Goal: Ask a question: Seek information or help from site administrators or community

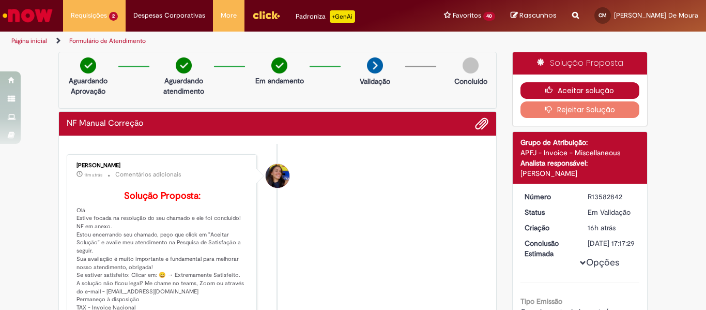
click at [545, 94] on icon "button" at bounding box center [551, 89] width 12 height 7
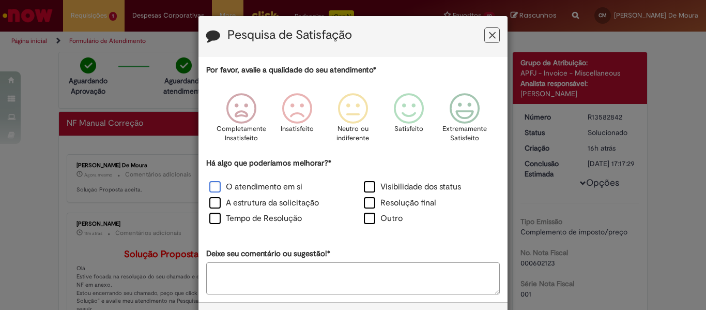
click at [251, 186] on label "O atendimento em si" at bounding box center [255, 187] width 93 height 12
click at [240, 206] on label "A estrutura da solicitação" at bounding box center [264, 203] width 110 height 12
click at [216, 219] on label "Tempo de Resolução" at bounding box center [255, 218] width 93 height 12
click at [465, 110] on icon "Feedback" at bounding box center [465, 108] width 39 height 31
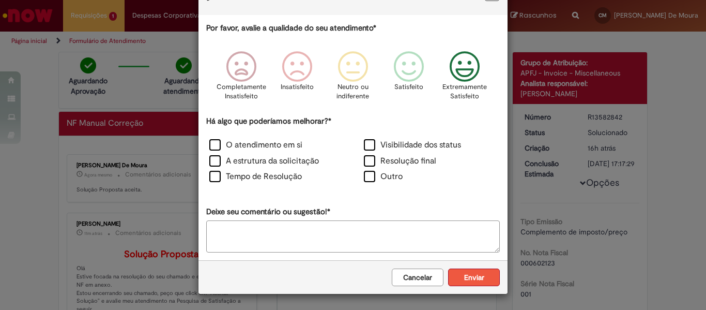
scroll to position [42, 0]
click at [474, 281] on button "Enviar" at bounding box center [474, 277] width 52 height 18
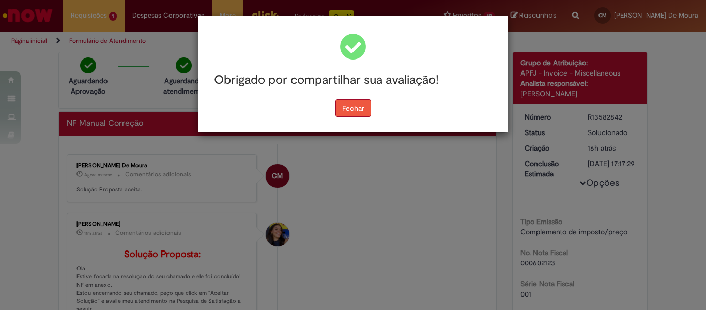
click at [353, 100] on button "Fechar" at bounding box center [353, 108] width 36 height 18
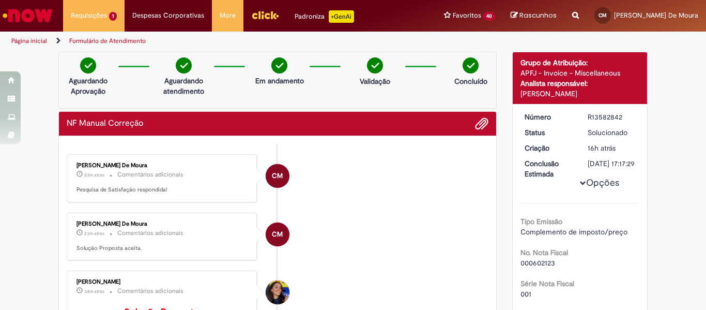
click at [32, 21] on img "Ir para a Homepage" at bounding box center [27, 15] width 53 height 21
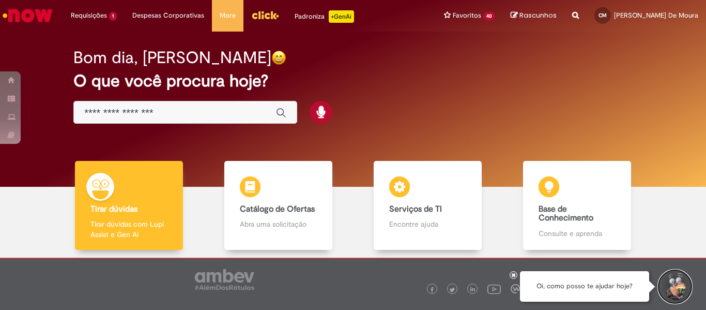
click at [670, 285] on button "Iniciar Conversa de Suporte" at bounding box center [675, 286] width 31 height 31
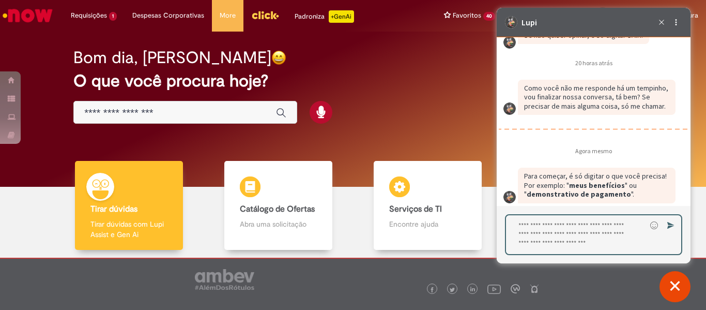
scroll to position [1581, 0]
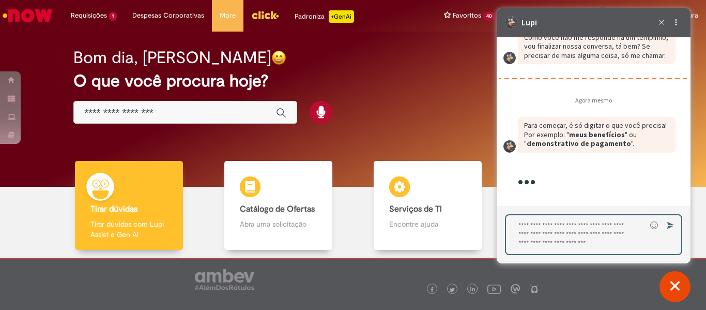
click at [546, 224] on textarea "Digite sua resposta aqui e pressione Enter para enviar" at bounding box center [576, 234] width 140 height 39
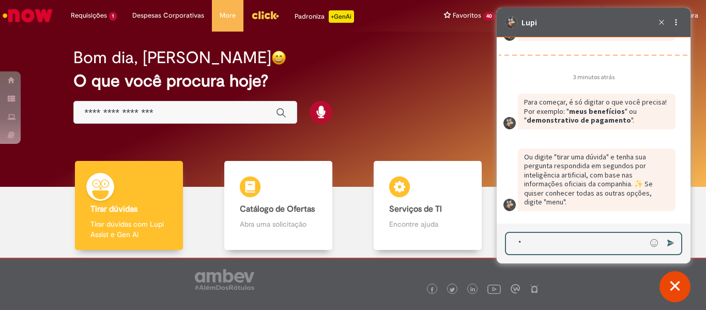
scroll to position [1604, 0]
type textarea "****"
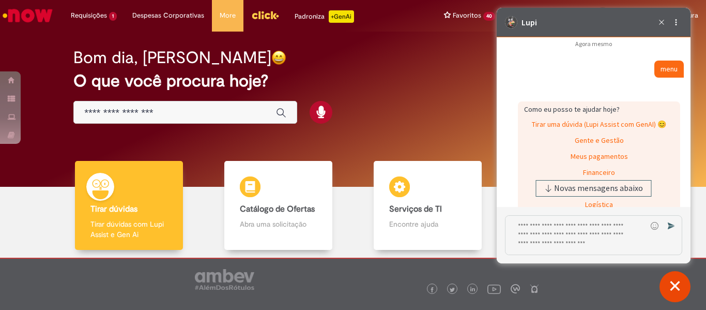
scroll to position [1880, 0]
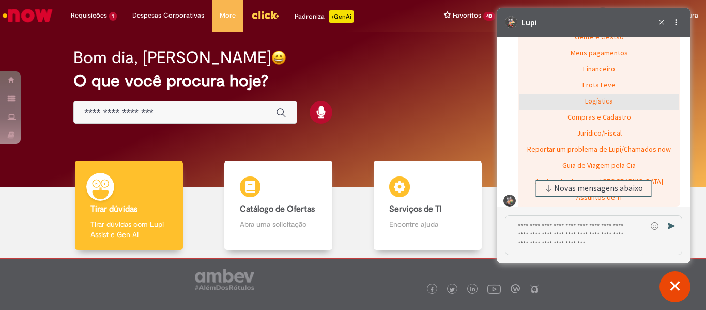
click at [595, 110] on div "Logística" at bounding box center [599, 102] width 160 height 16
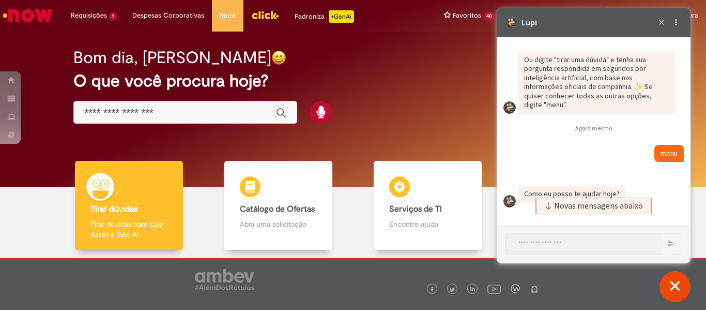
scroll to position [1879, 0]
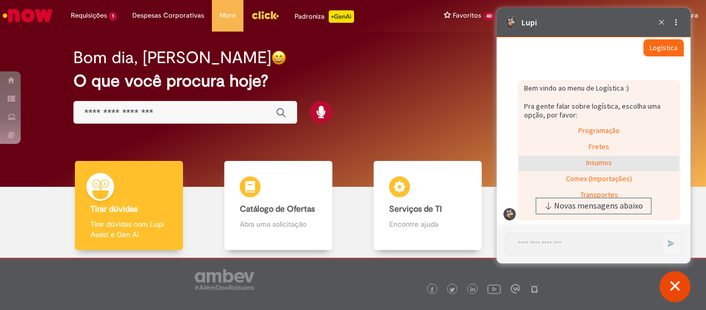
click at [592, 170] on div "Insumos" at bounding box center [599, 164] width 160 height 16
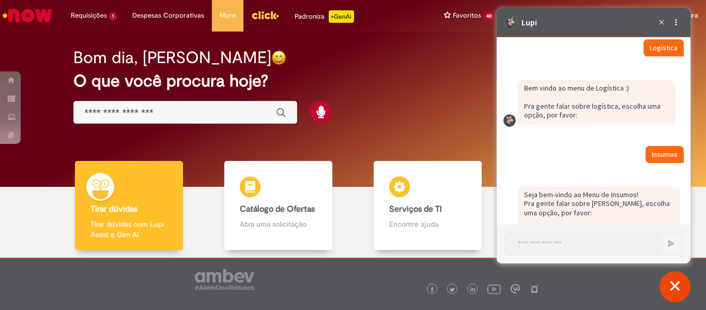
scroll to position [1962, 0]
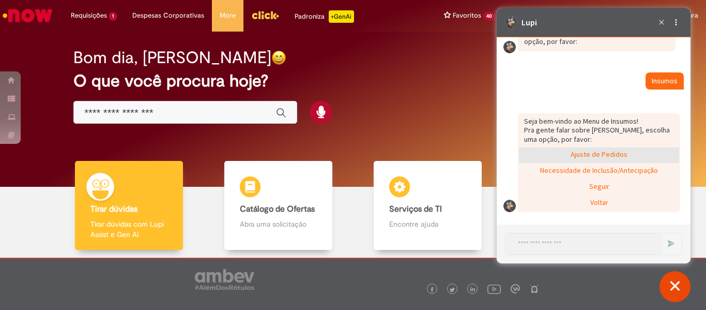
click at [592, 150] on div "Ajuste de Pedidos" at bounding box center [599, 155] width 160 height 16
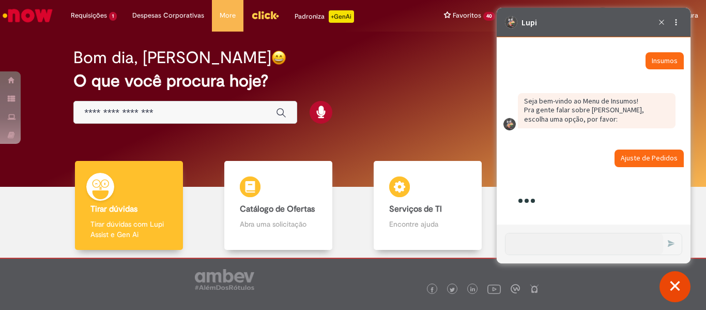
scroll to position [2023, 0]
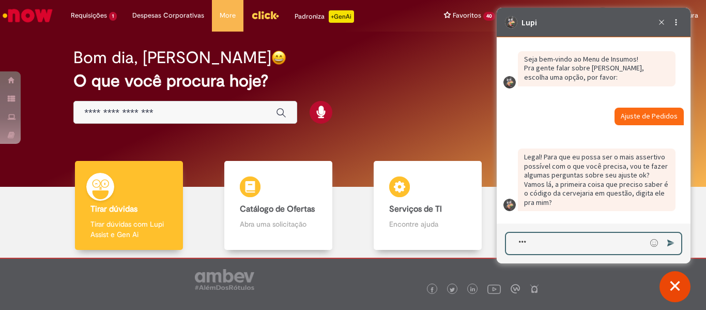
type textarea "****"
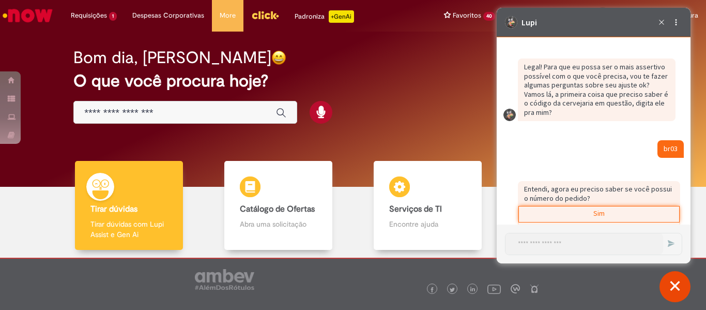
scroll to position [2141, 0]
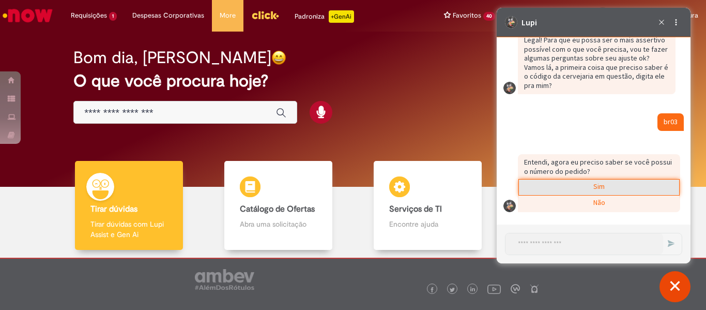
click at [592, 187] on div "Sim" at bounding box center [599, 187] width 160 height 16
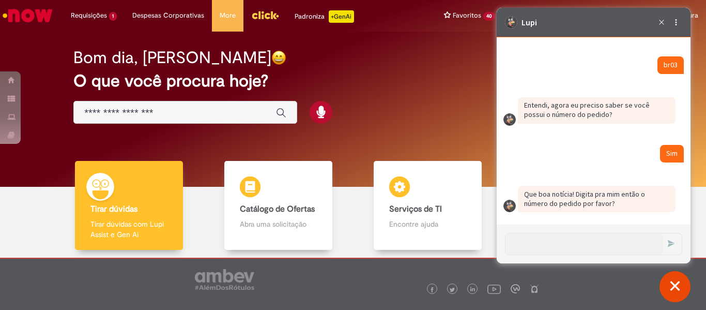
scroll to position [2198, 0]
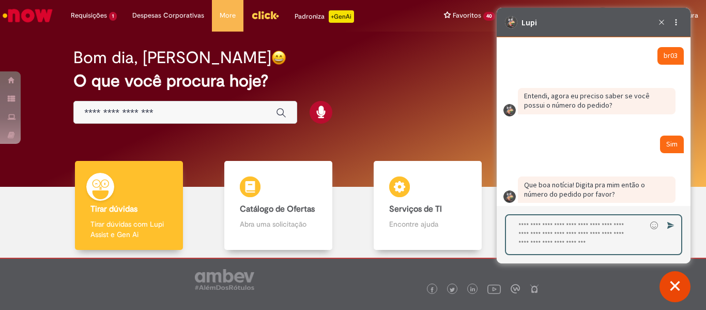
click at [540, 240] on textarea "Digite sua resposta aqui e pressione Enter para enviar" at bounding box center [576, 234] width 140 height 39
paste textarea "**********"
type textarea "**********"
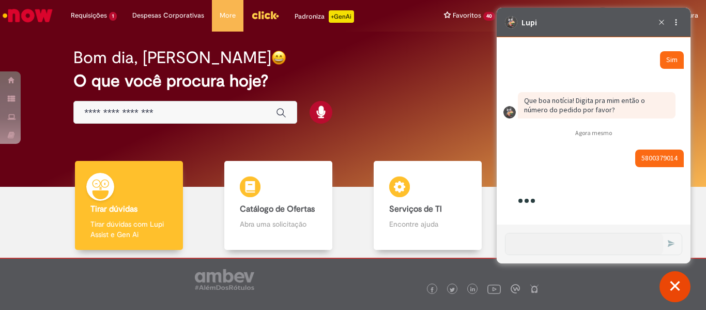
scroll to position [2305, 0]
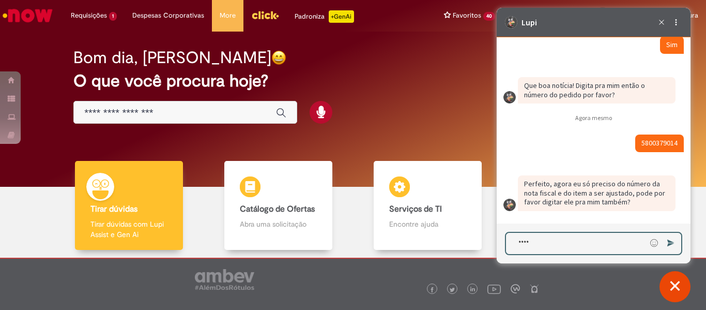
type textarea "*****"
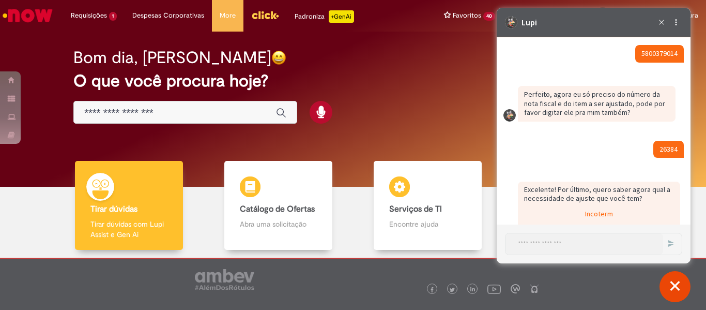
scroll to position [2535, 0]
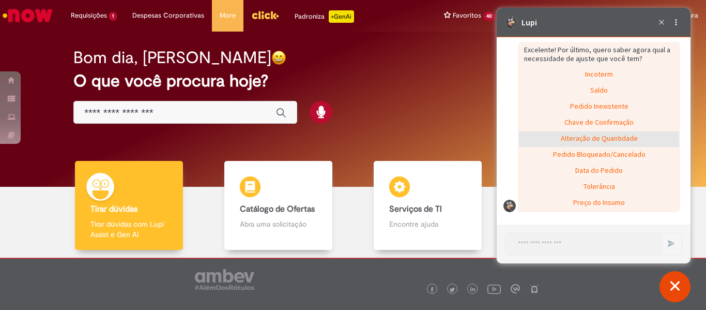
click at [589, 137] on div "Alteração de Quantidade" at bounding box center [599, 139] width 160 height 16
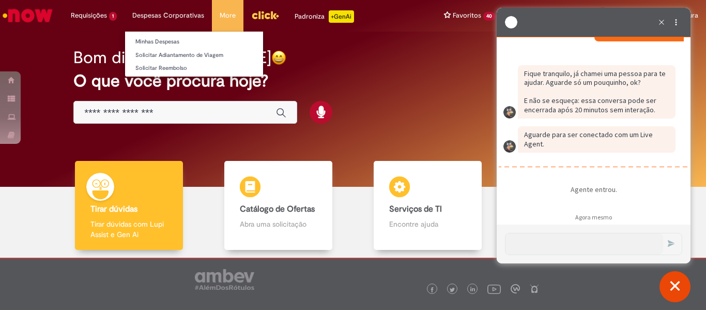
scroll to position [2649, 0]
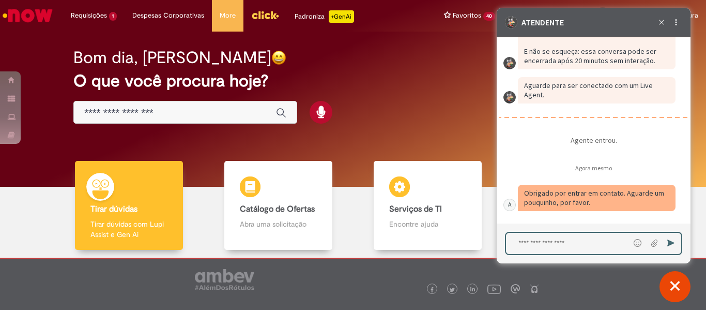
click at [515, 242] on textarea "Digite sua mensagem e pressione Enter para enviar" at bounding box center [568, 243] width 124 height 21
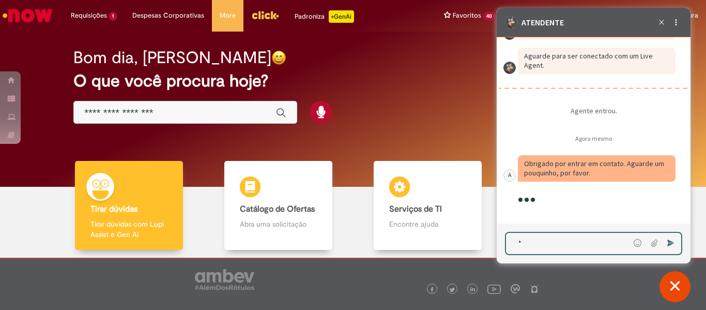
scroll to position [2679, 0]
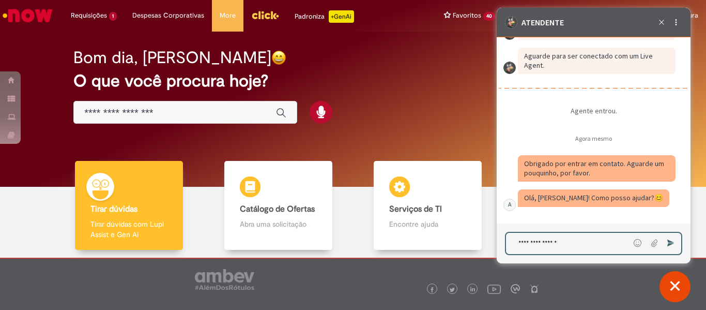
type textarea "**********"
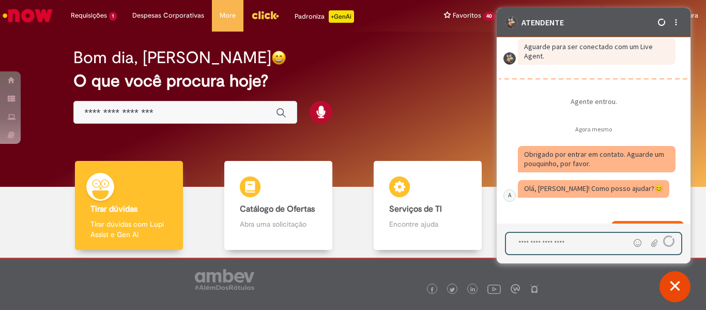
scroll to position [2720, 0]
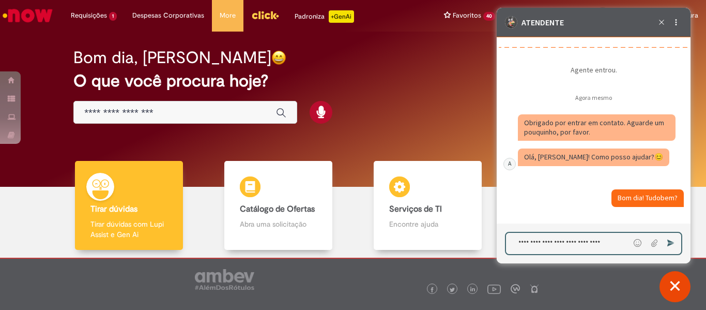
paste textarea "**********"
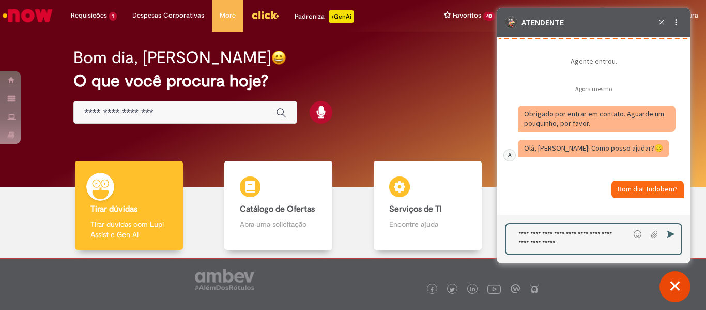
type textarea "**********"
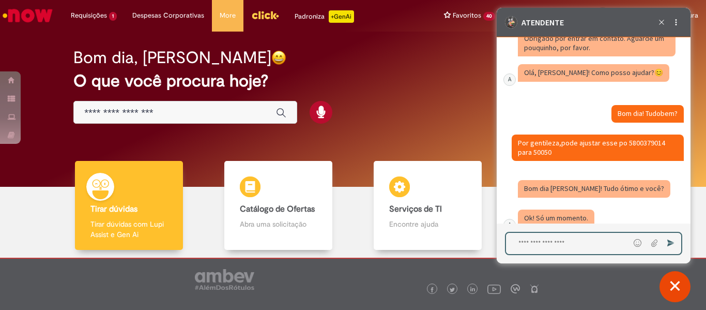
scroll to position [2824, 0]
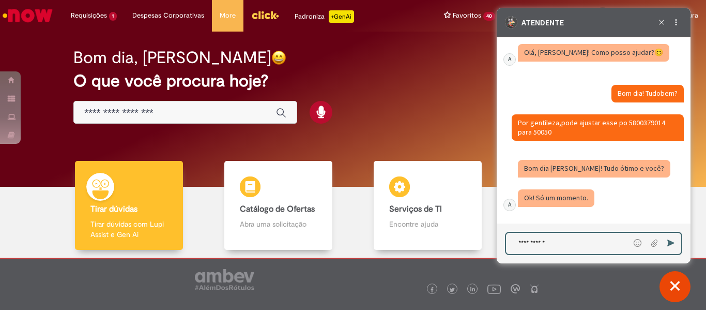
type textarea "**********"
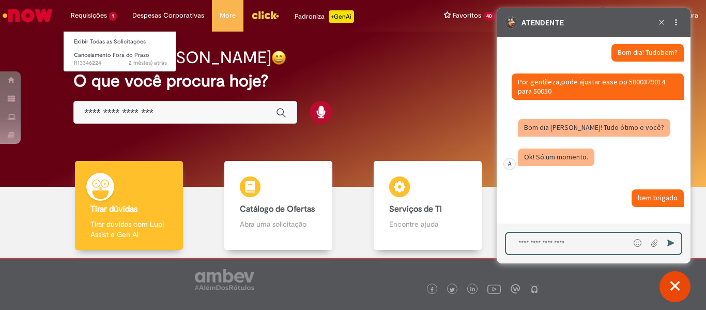
scroll to position [2865, 0]
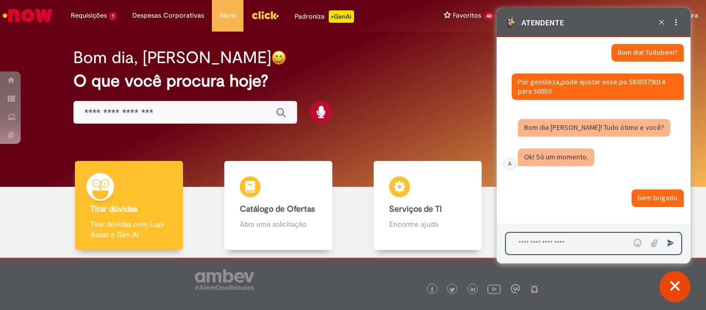
click at [575, 238] on textarea "Digite sua mensagem e pressione Enter para enviar" at bounding box center [568, 243] width 124 height 21
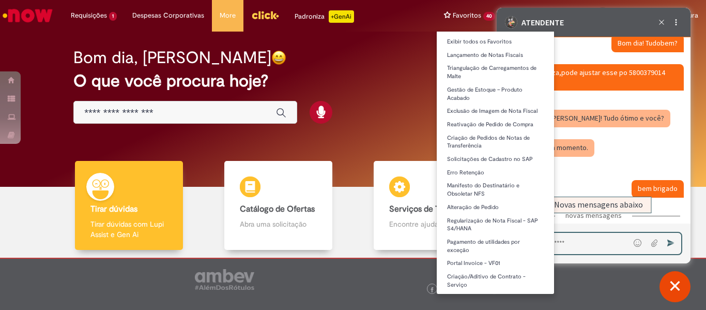
scroll to position [2974, 0]
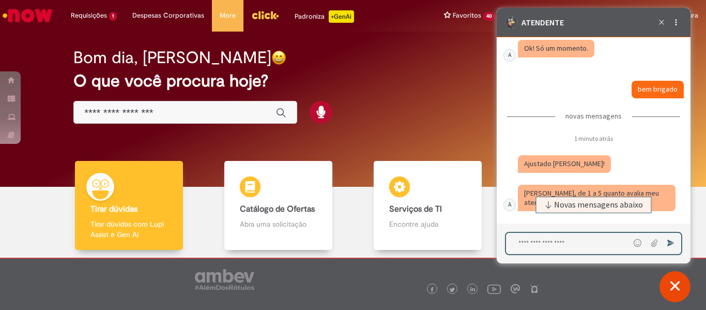
click at [538, 244] on textarea "Digite sua mensagem e pressione Enter para enviar" at bounding box center [568, 243] width 124 height 21
type textarea "**********"
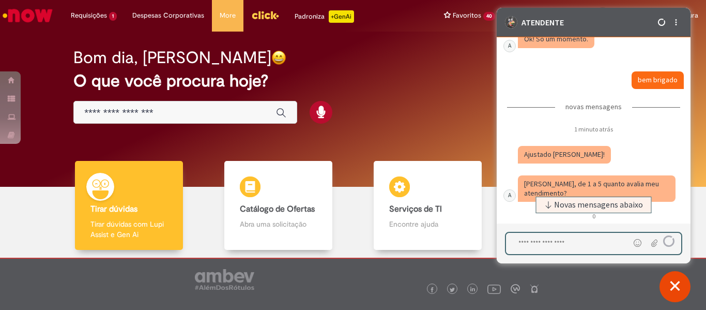
scroll to position [3026, 0]
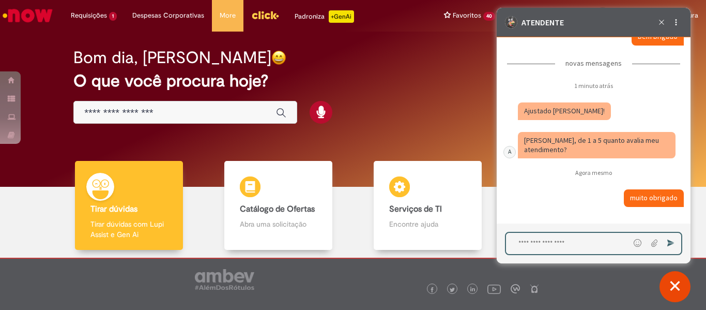
type textarea "*"
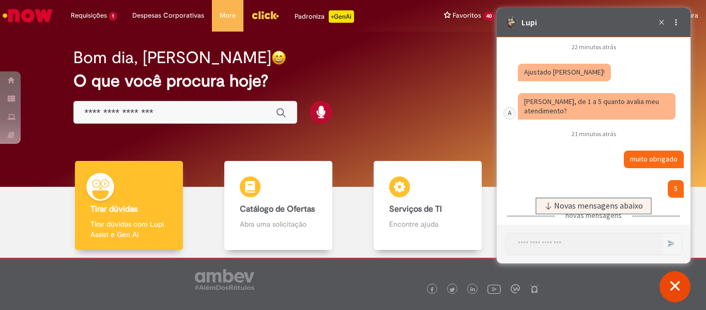
scroll to position [3252, 0]
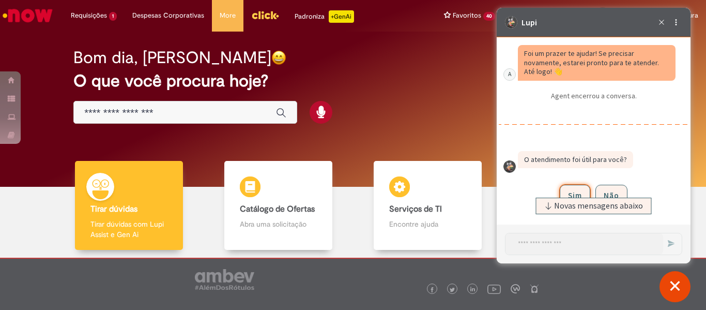
click at [568, 192] on button "Sim" at bounding box center [575, 195] width 30 height 21
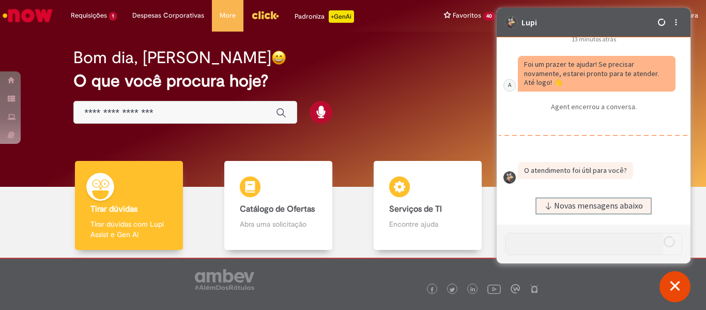
scroll to position [3335, 0]
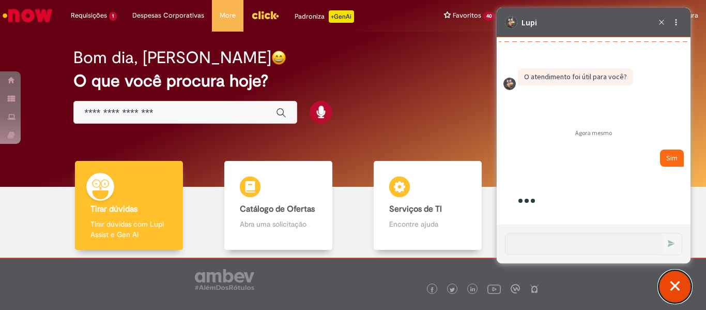
drag, startPoint x: 672, startPoint y: 279, endPoint x: 657, endPoint y: 271, distance: 16.9
click at [671, 280] on button "Fechar conversa de suporte" at bounding box center [675, 286] width 31 height 31
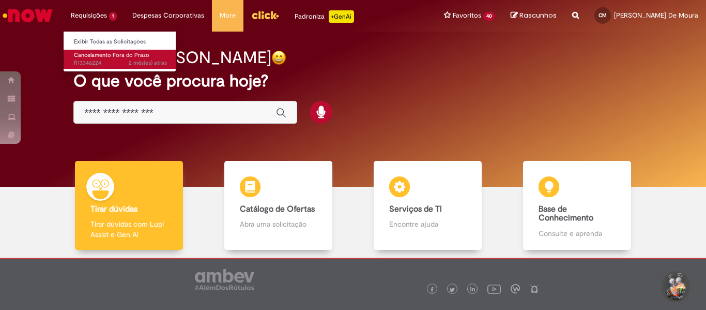
click at [97, 61] on span "2 mês(es) atrás 2 meses atrás R13346224" at bounding box center [120, 63] width 93 height 8
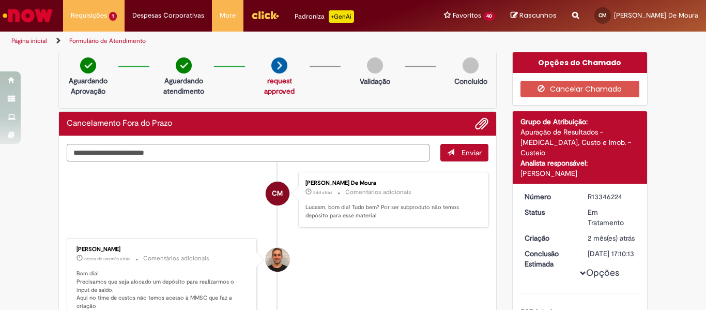
scroll to position [52, 0]
